Goal: Use online tool/utility: Utilize a website feature to perform a specific function

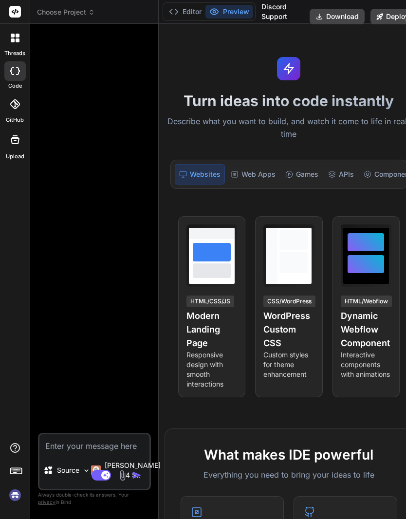
click at [92, 13] on icon at bounding box center [91, 12] width 7 height 7
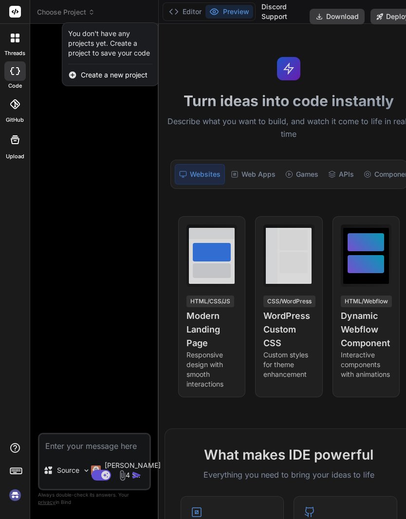
click at [105, 207] on div at bounding box center [203, 259] width 406 height 519
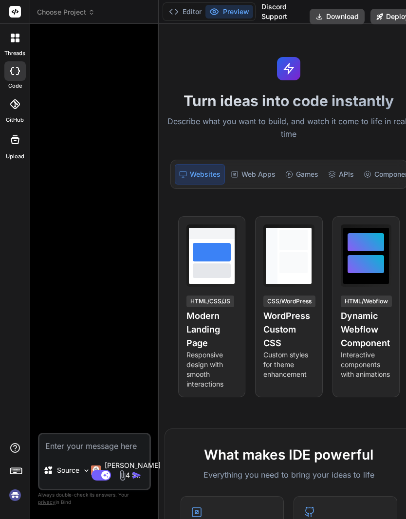
click at [187, 17] on button "Editor" at bounding box center [185, 12] width 40 height 14
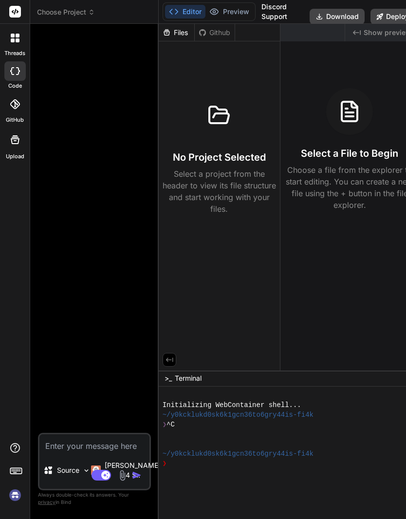
click at [177, 36] on div "Files" at bounding box center [177, 33] width 36 height 10
type textarea "x"
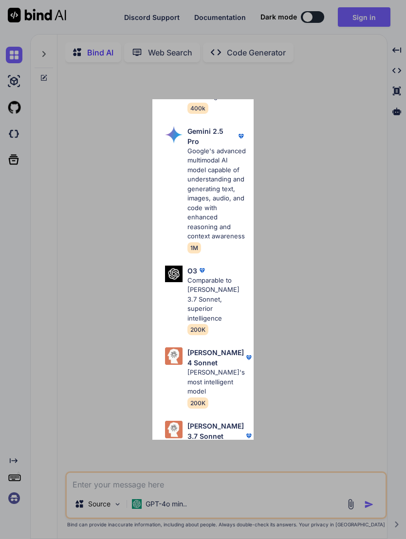
scroll to position [335, 0]
click at [219, 348] on p "[PERSON_NAME] 4 Sonnet" at bounding box center [215, 358] width 56 height 20
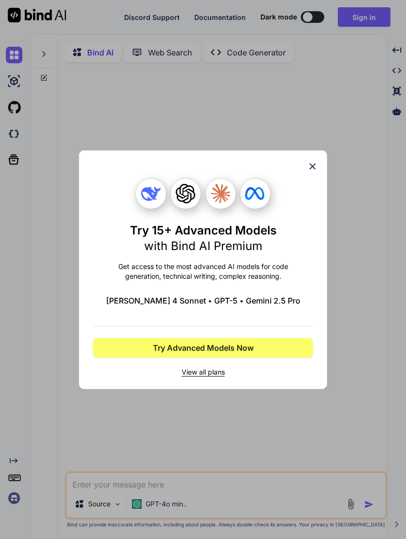
click at [315, 165] on icon at bounding box center [312, 166] width 11 height 11
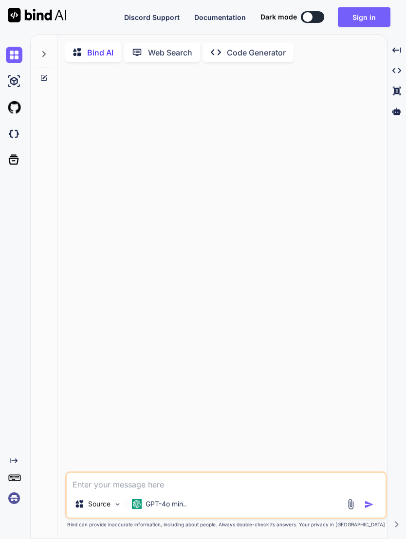
type textarea "x"
